Goal: Information Seeking & Learning: Learn about a topic

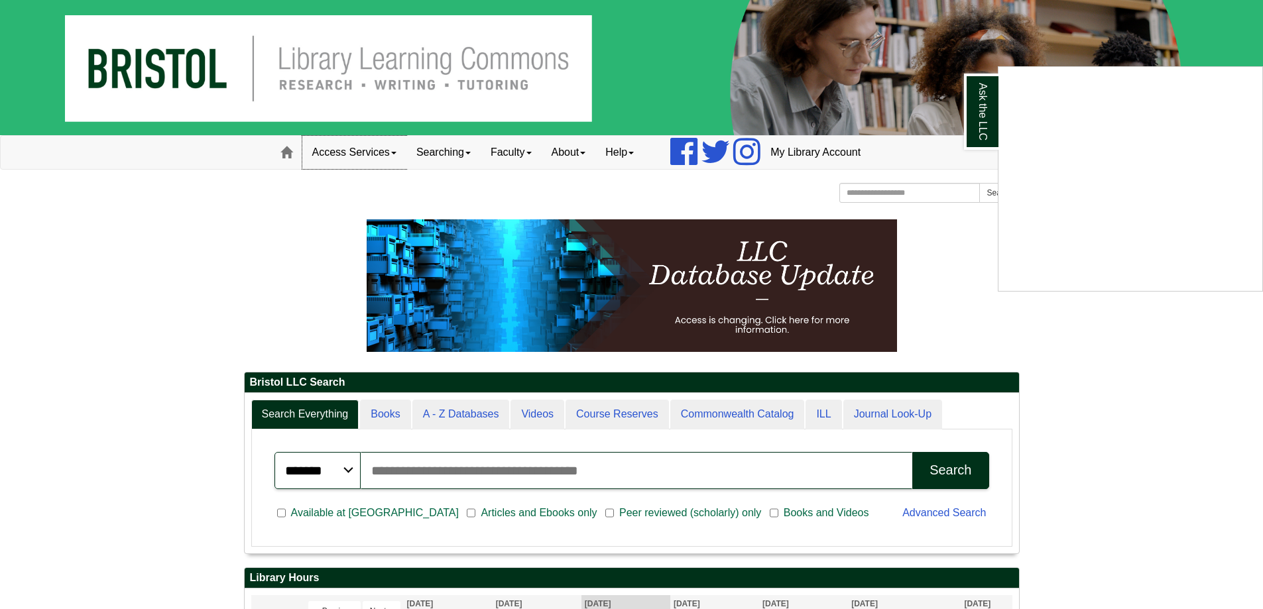
click at [396, 151] on div "Ask the LLC" at bounding box center [631, 304] width 1263 height 609
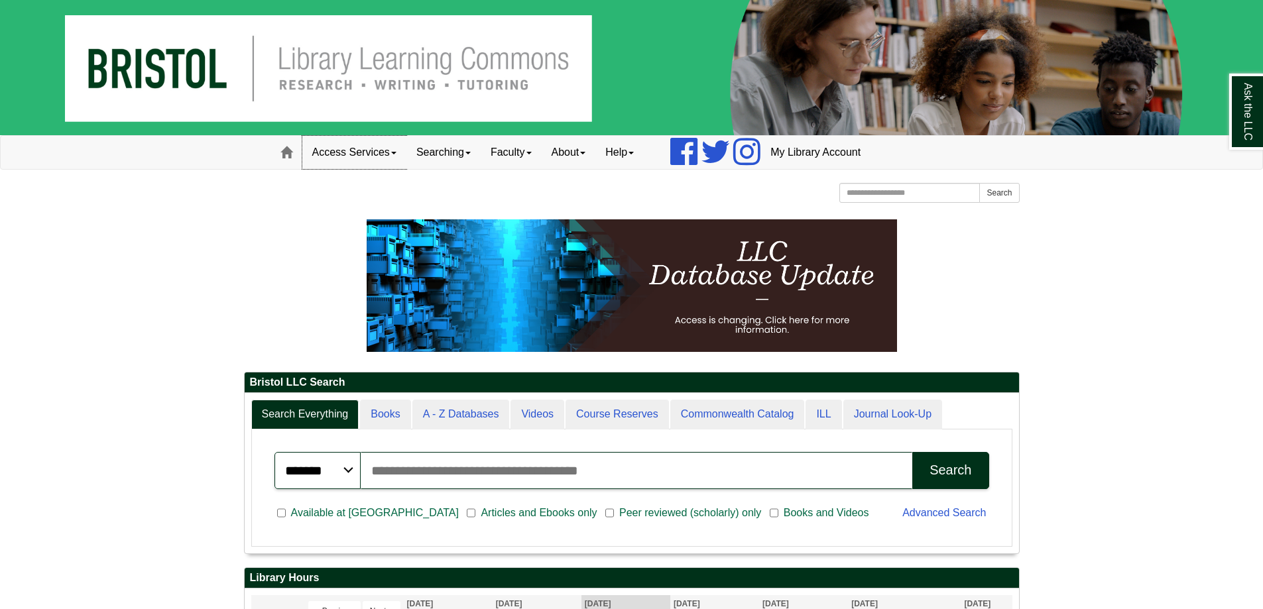
click at [396, 154] on span at bounding box center [393, 153] width 5 height 3
click at [596, 154] on link "About" at bounding box center [569, 152] width 54 height 33
click at [579, 178] on link "Mission" at bounding box center [595, 180] width 106 height 15
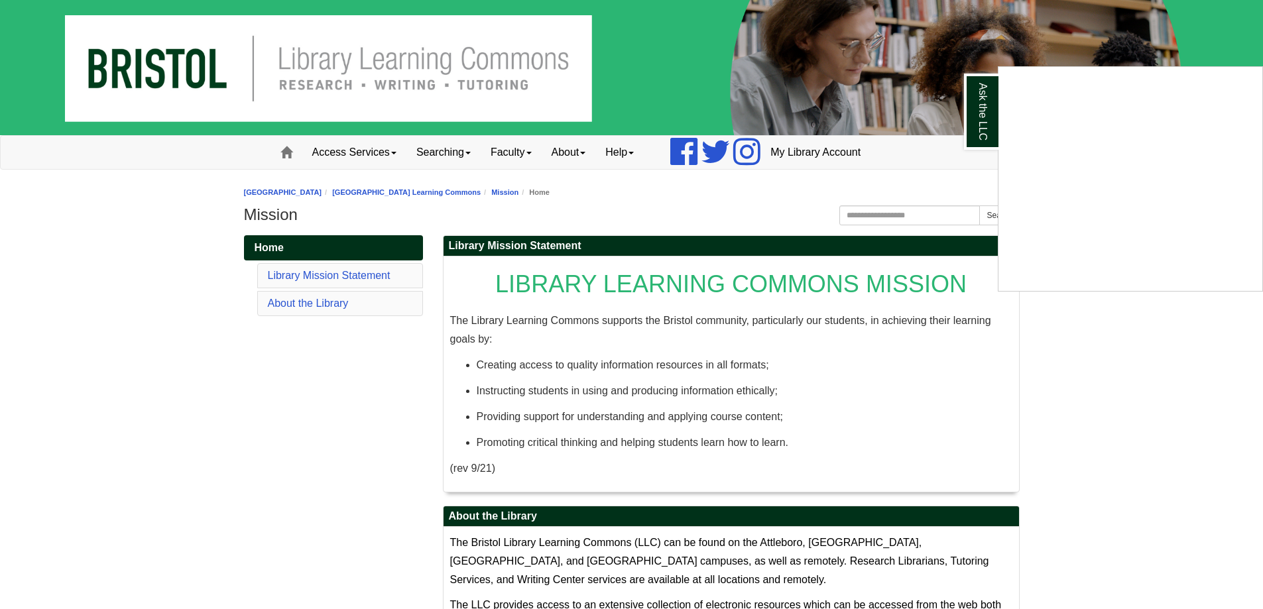
click at [318, 304] on div "Ask the LLC" at bounding box center [631, 304] width 1263 height 609
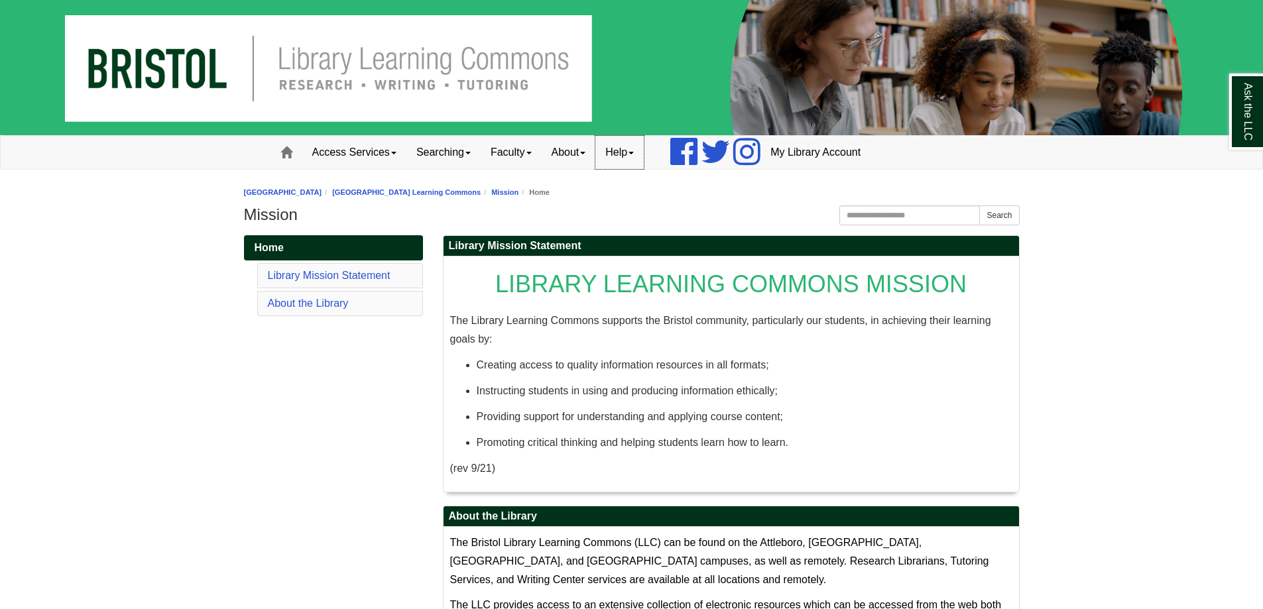
click at [644, 155] on link "Help" at bounding box center [619, 152] width 48 height 33
click at [471, 152] on span at bounding box center [467, 153] width 5 height 3
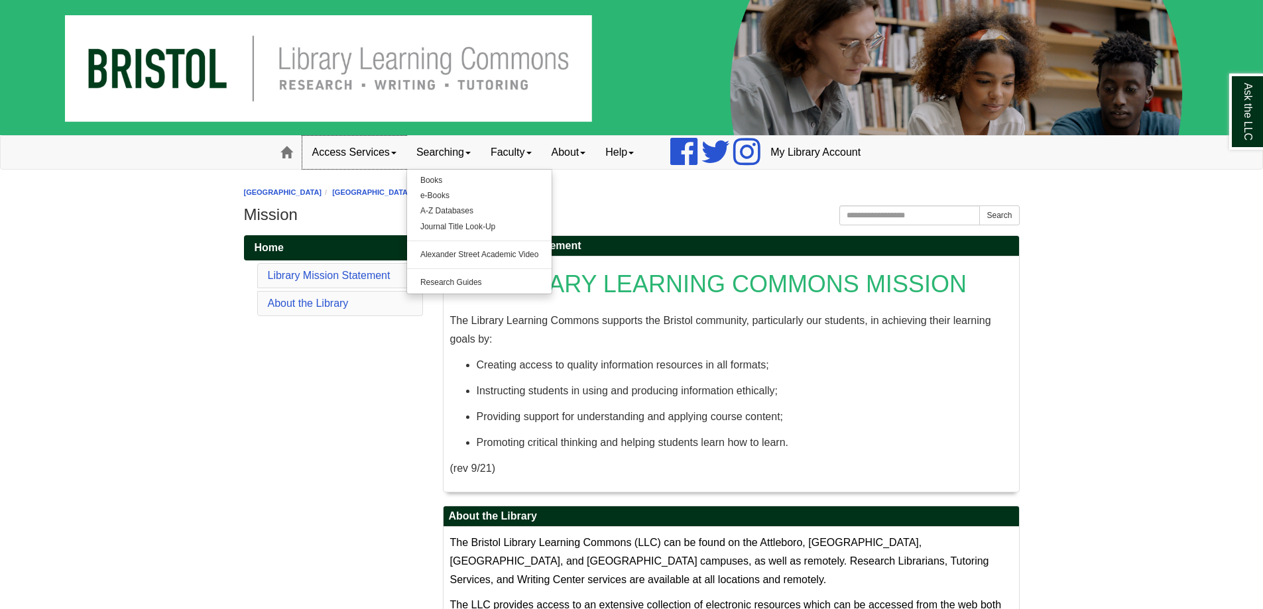
click at [391, 150] on link "Access Services" at bounding box center [354, 152] width 104 height 33
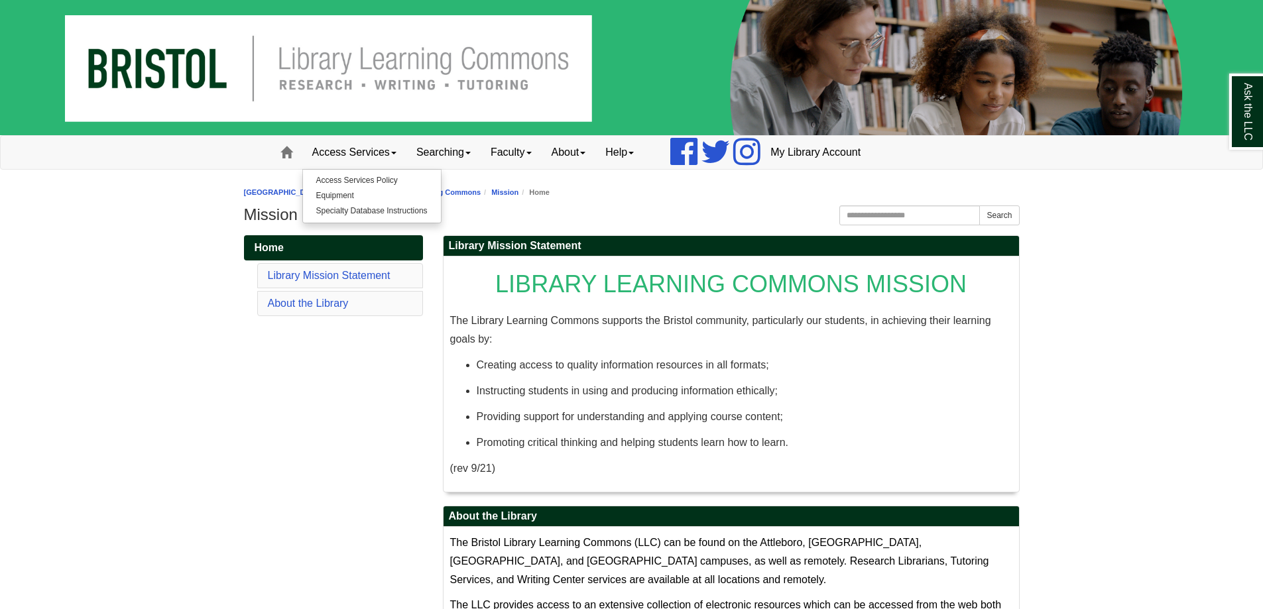
click at [399, 389] on div "Home Library Mission Statement About the Library Library Mission Statement LIBR…" at bounding box center [631, 570] width 795 height 670
click at [643, 154] on link "Help" at bounding box center [619, 152] width 48 height 33
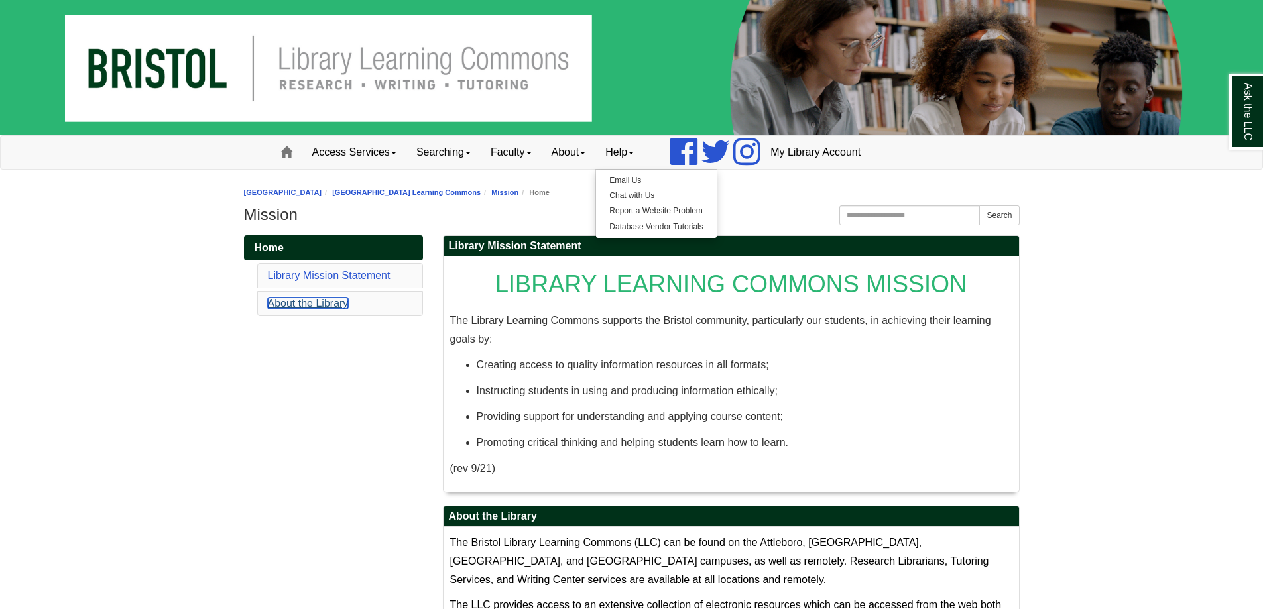
click at [331, 304] on link "About the Library" at bounding box center [308, 303] width 81 height 11
click at [393, 152] on link "Access Services" at bounding box center [354, 152] width 104 height 33
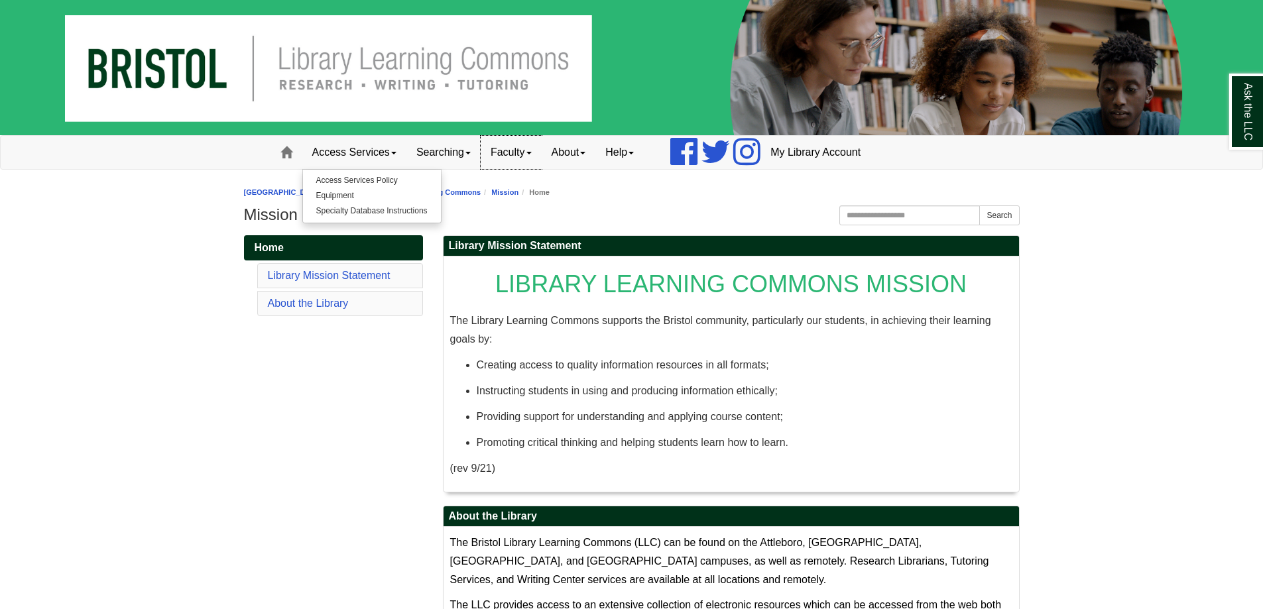
click at [532, 152] on span at bounding box center [528, 153] width 5 height 3
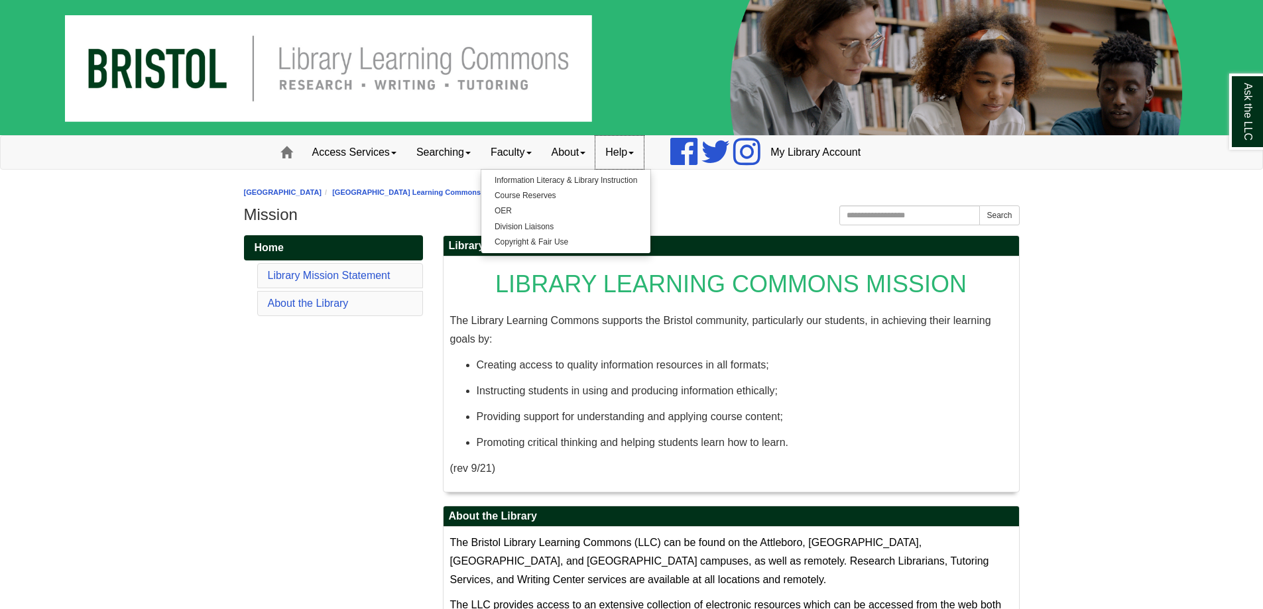
click at [634, 152] on span at bounding box center [630, 153] width 5 height 3
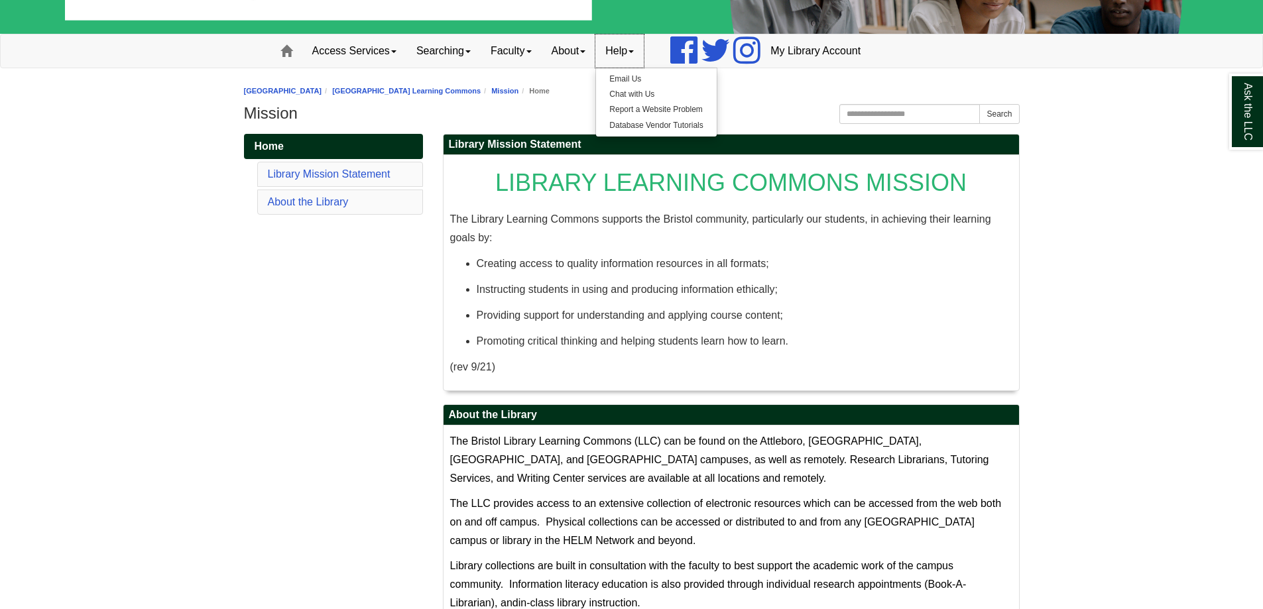
scroll to position [133, 0]
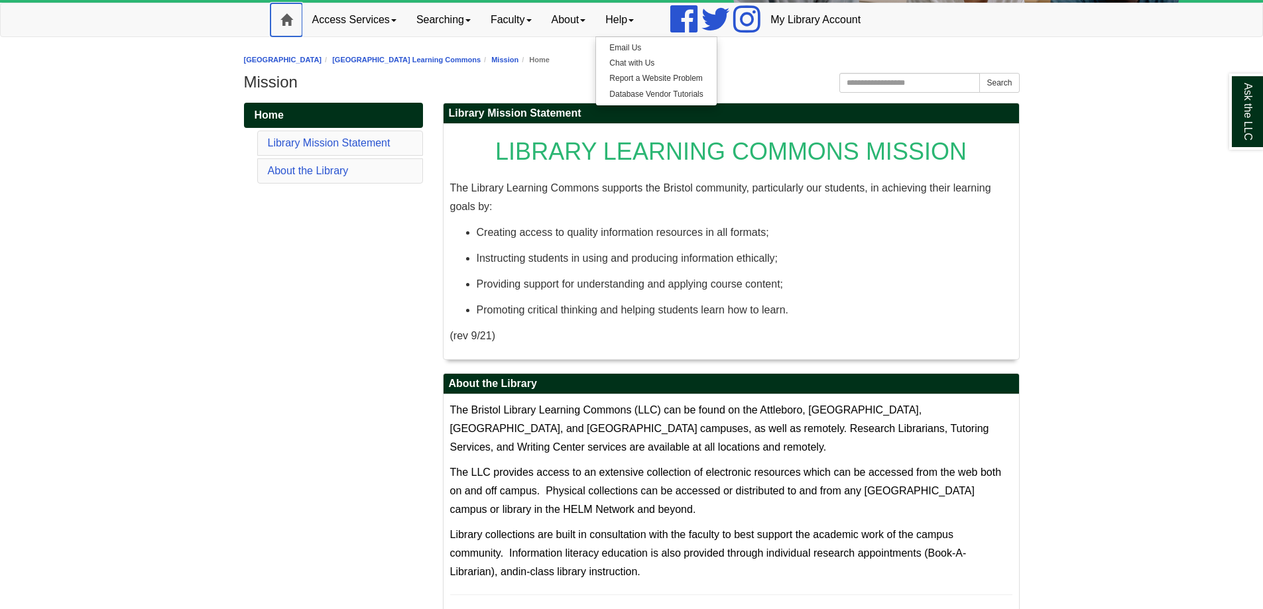
click at [287, 21] on span at bounding box center [286, 20] width 12 height 12
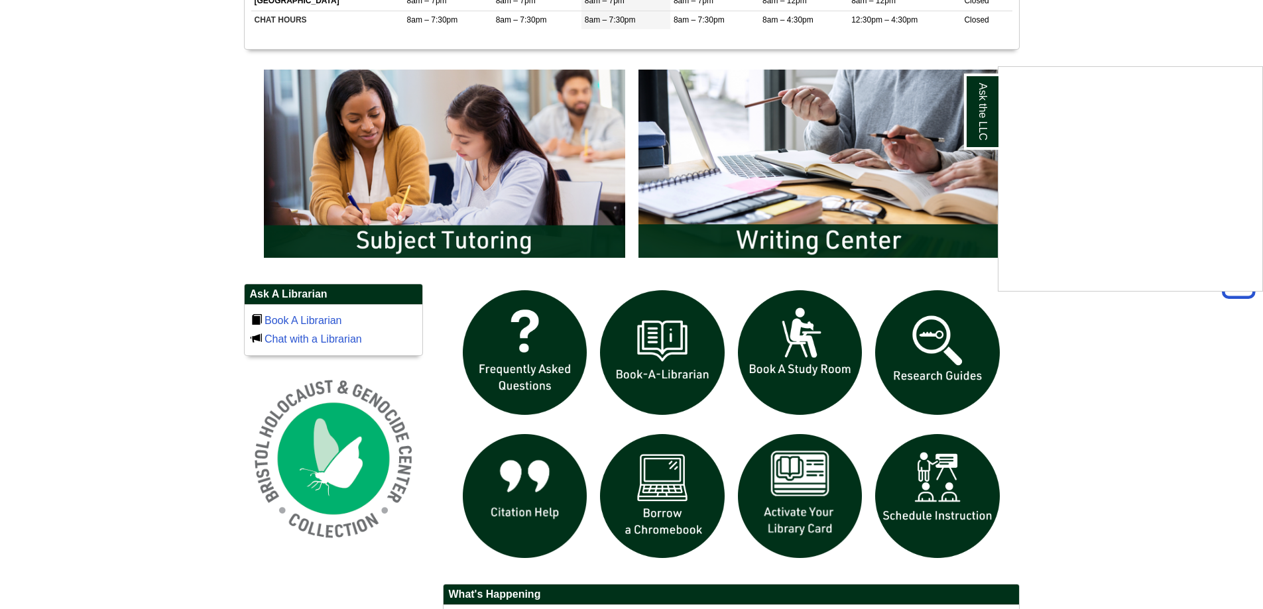
scroll to position [663, 0]
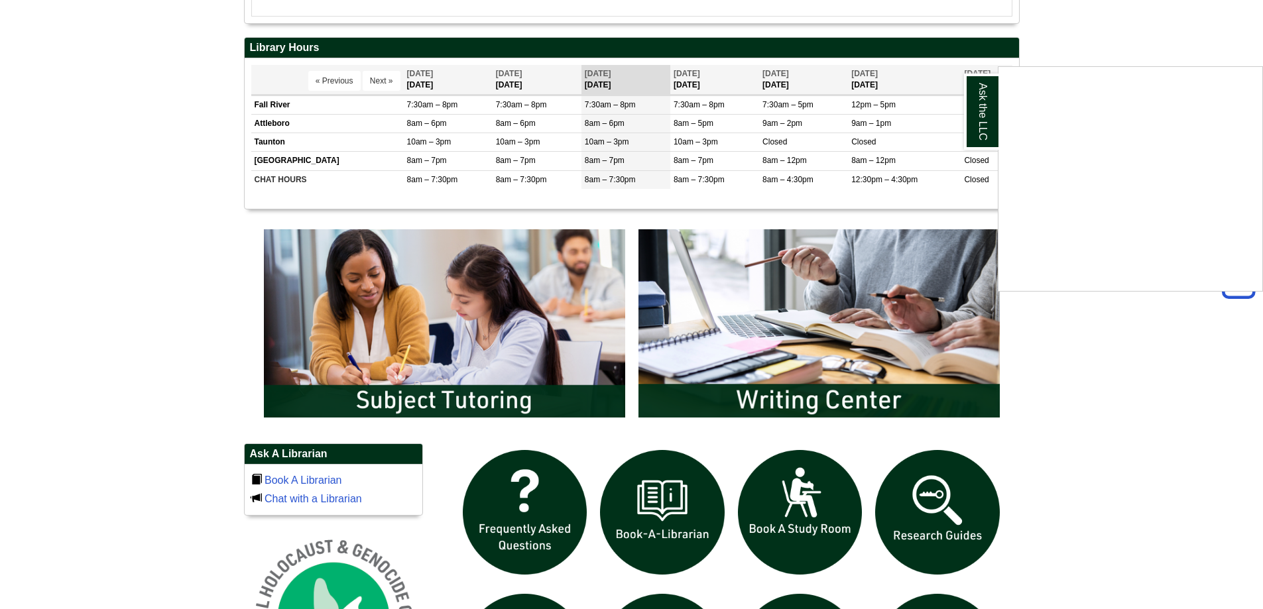
click at [451, 397] on div "Ask the LLC" at bounding box center [631, 304] width 1263 height 609
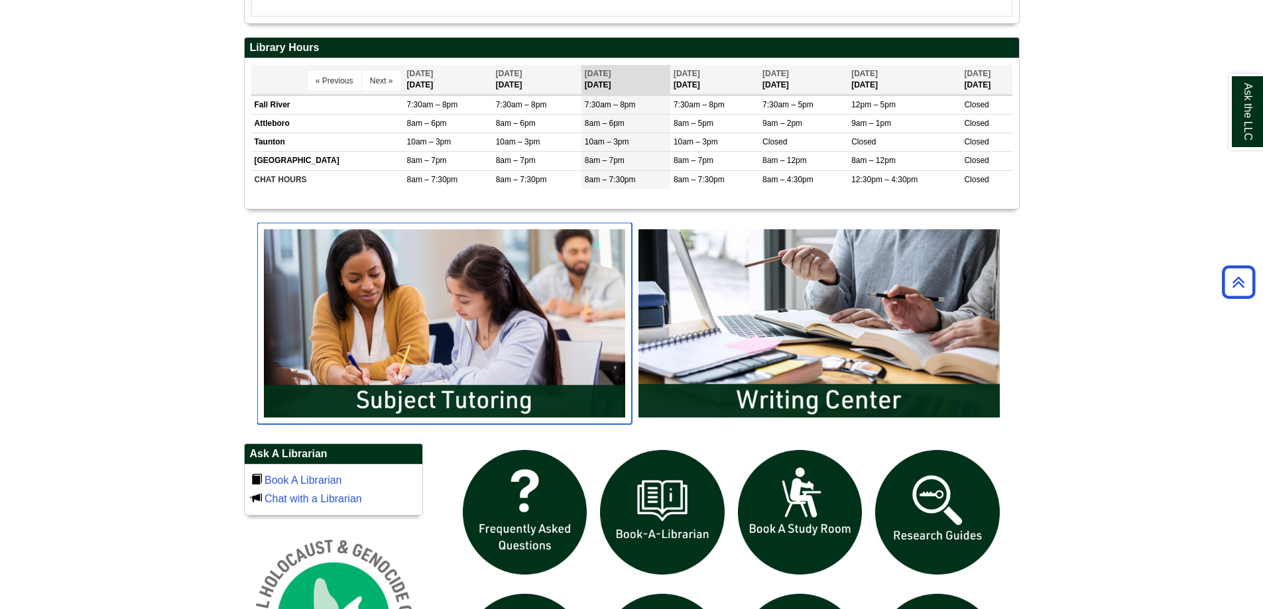
click at [459, 365] on img "slideshow" at bounding box center [444, 324] width 375 height 202
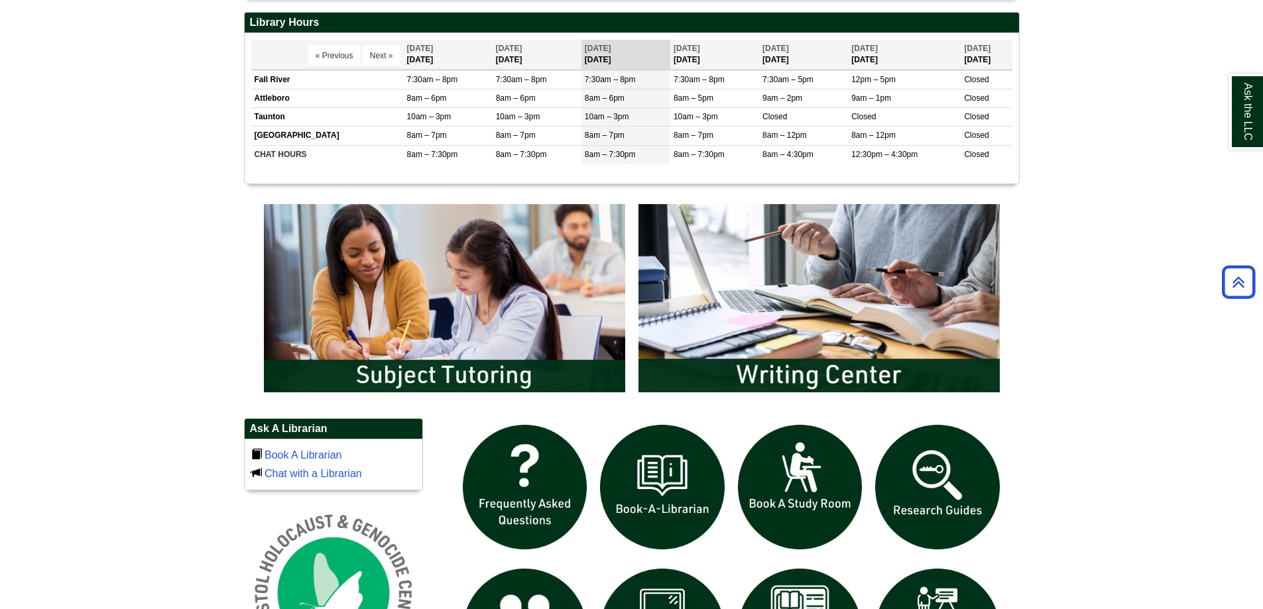
scroll to position [530, 0]
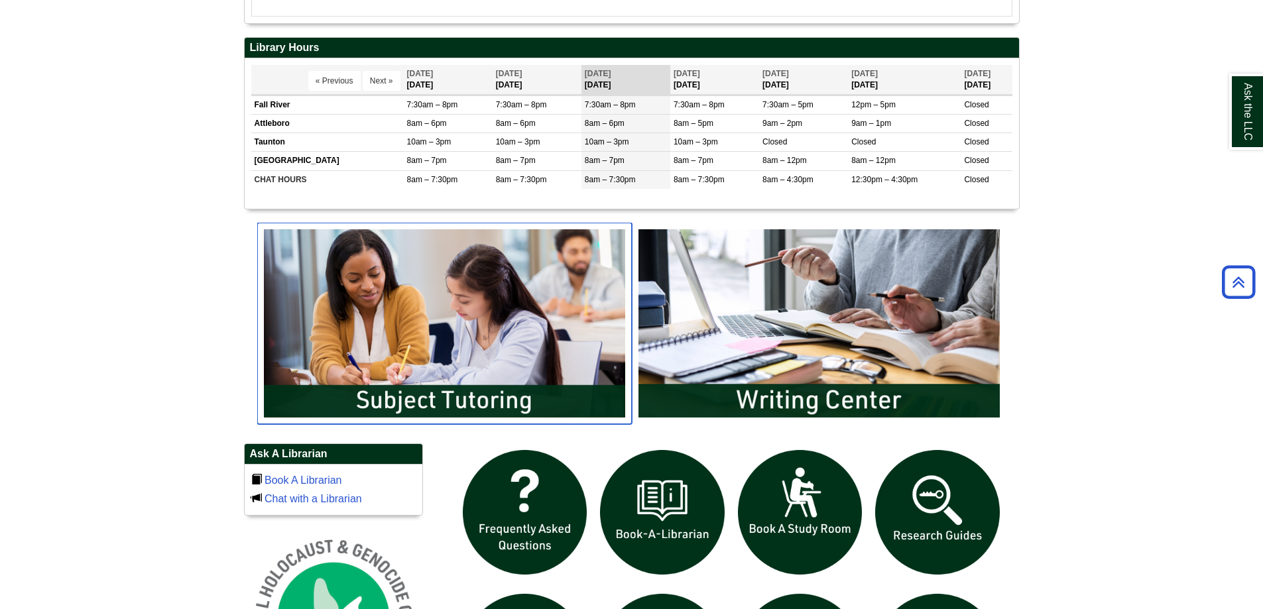
click at [466, 325] on img "slideshow" at bounding box center [444, 324] width 375 height 202
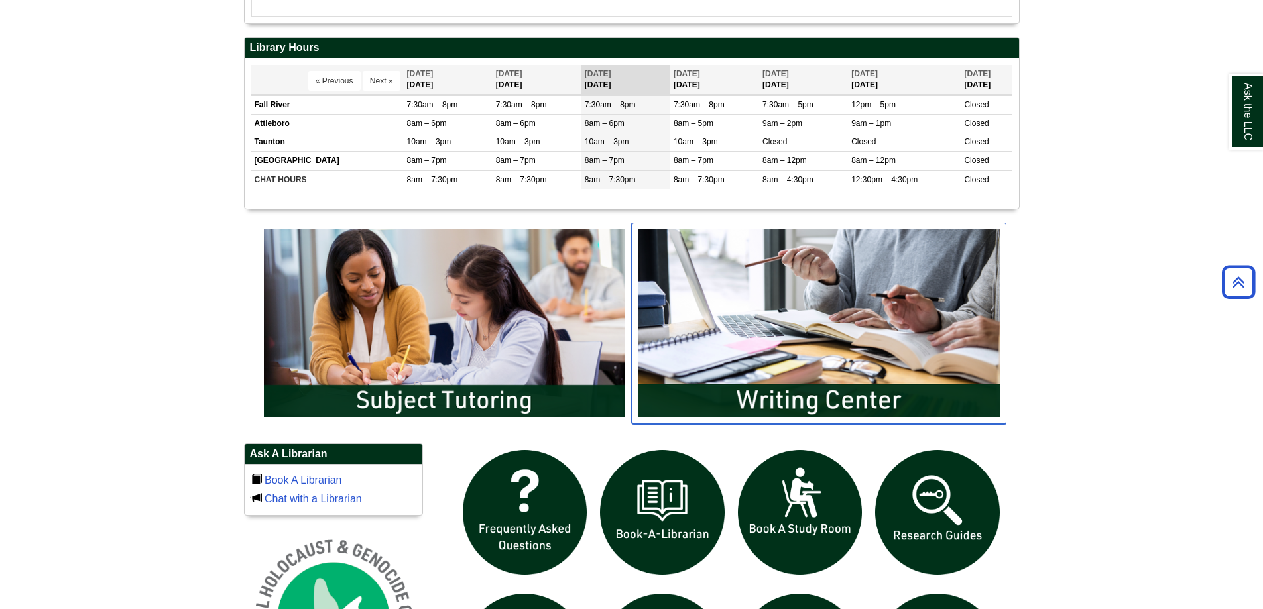
click at [818, 360] on img "slideshow" at bounding box center [819, 324] width 375 height 202
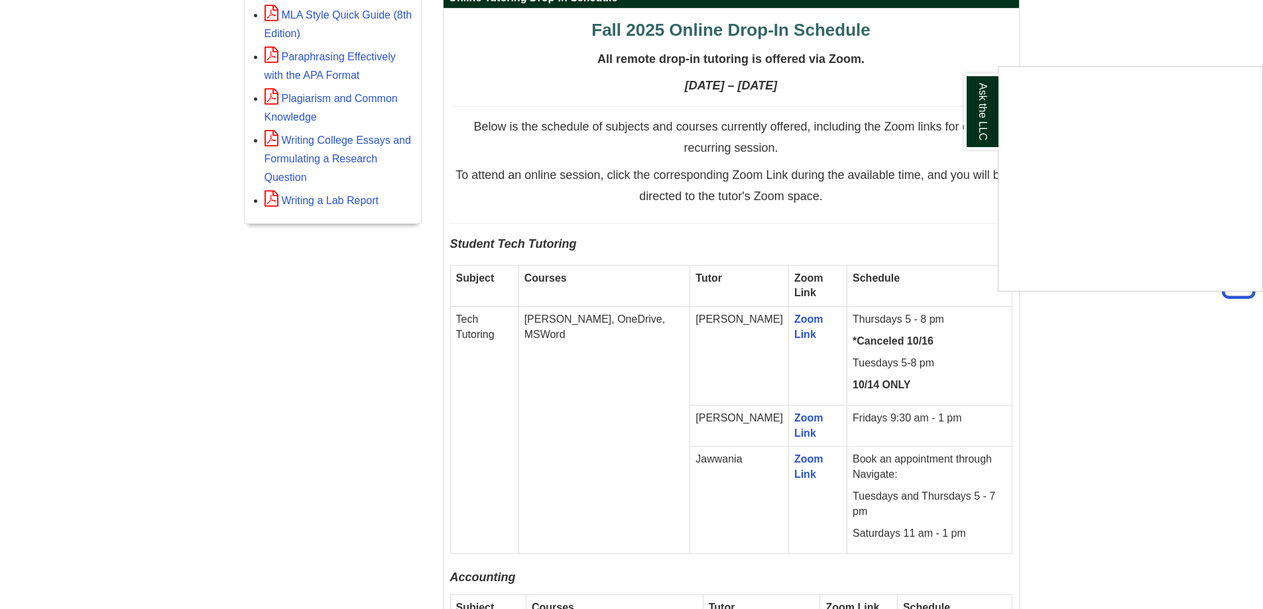
scroll to position [530, 0]
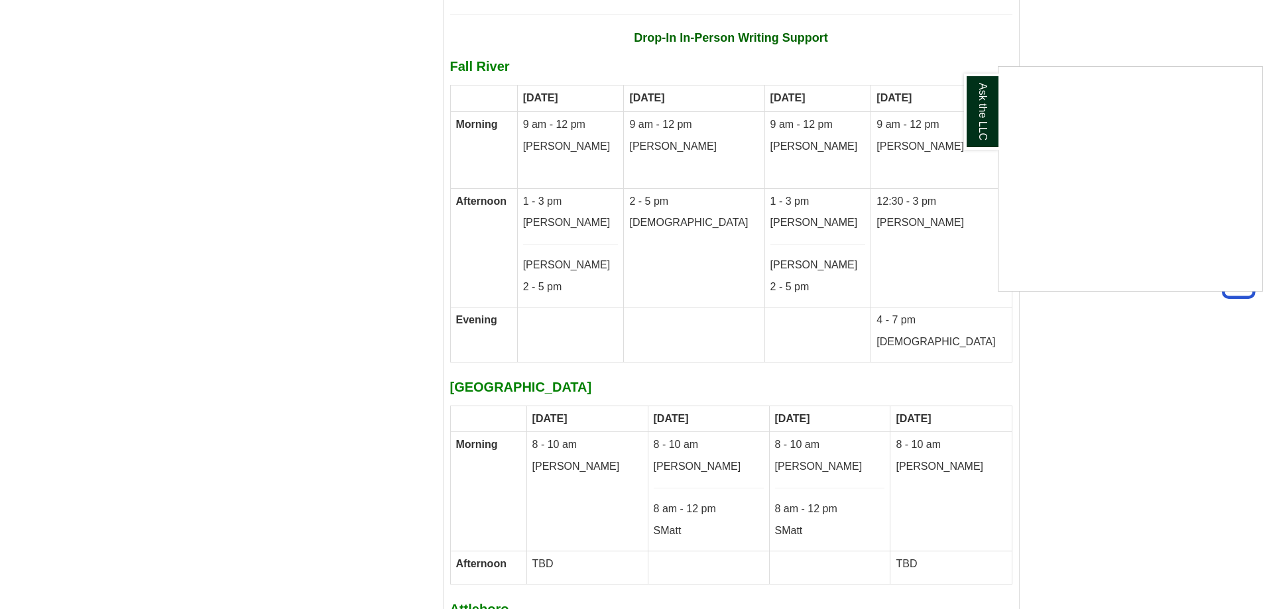
scroll to position [7321, 0]
